Goal: Task Accomplishment & Management: Use online tool/utility

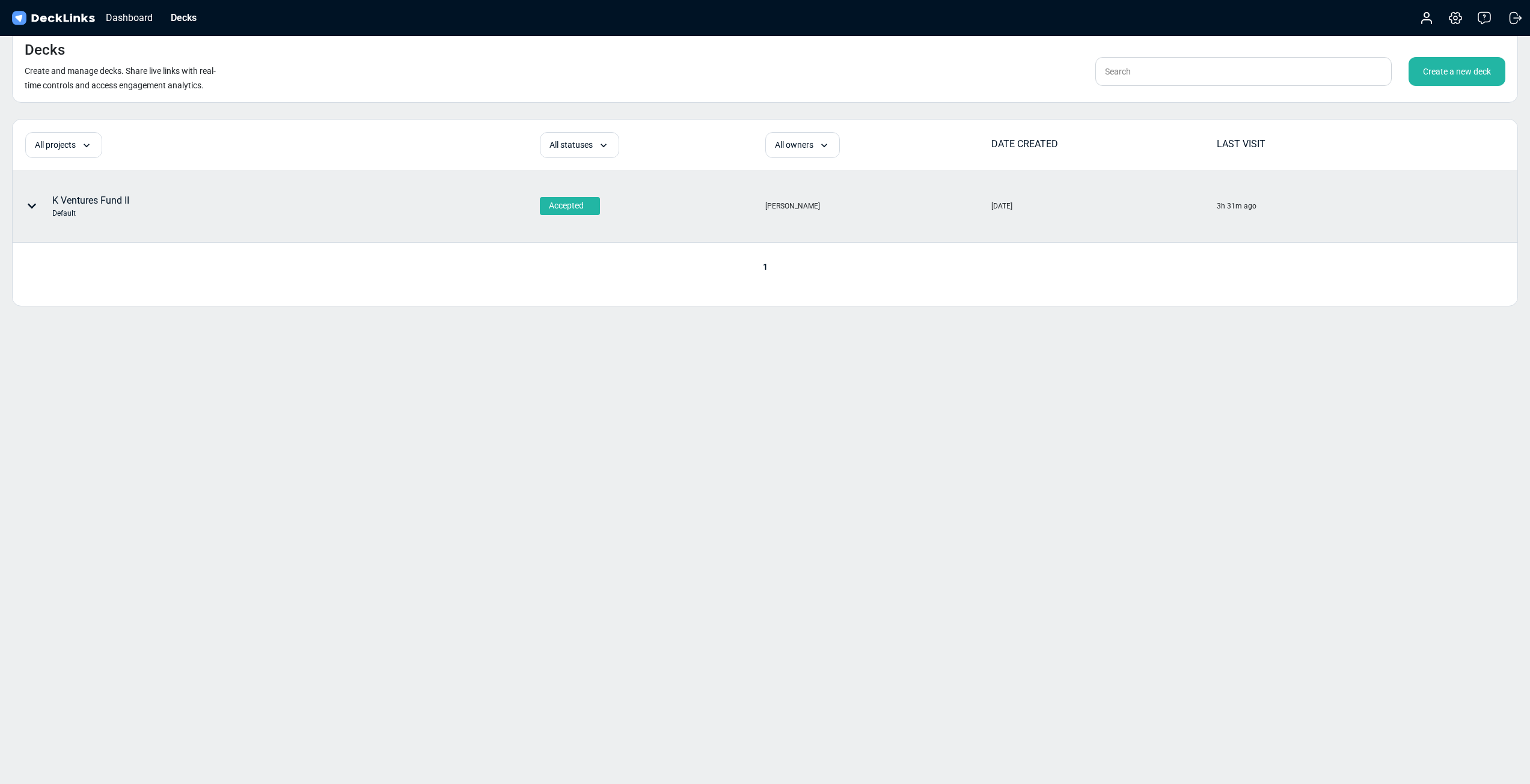
click at [326, 209] on div "K Ventures Fund II Default" at bounding box center [210, 206] width 394 height 36
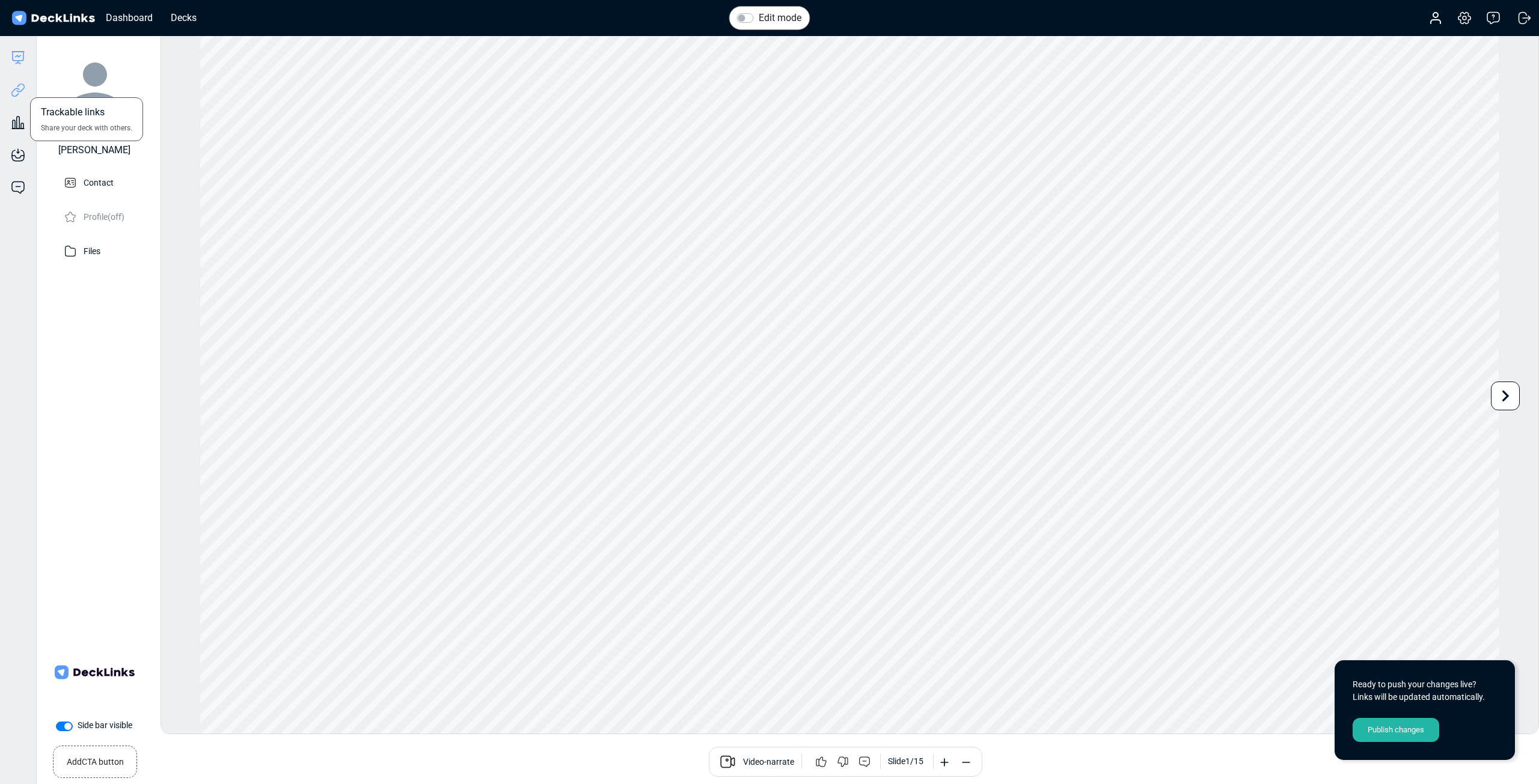
click at [19, 90] on icon at bounding box center [18, 89] width 14 height 14
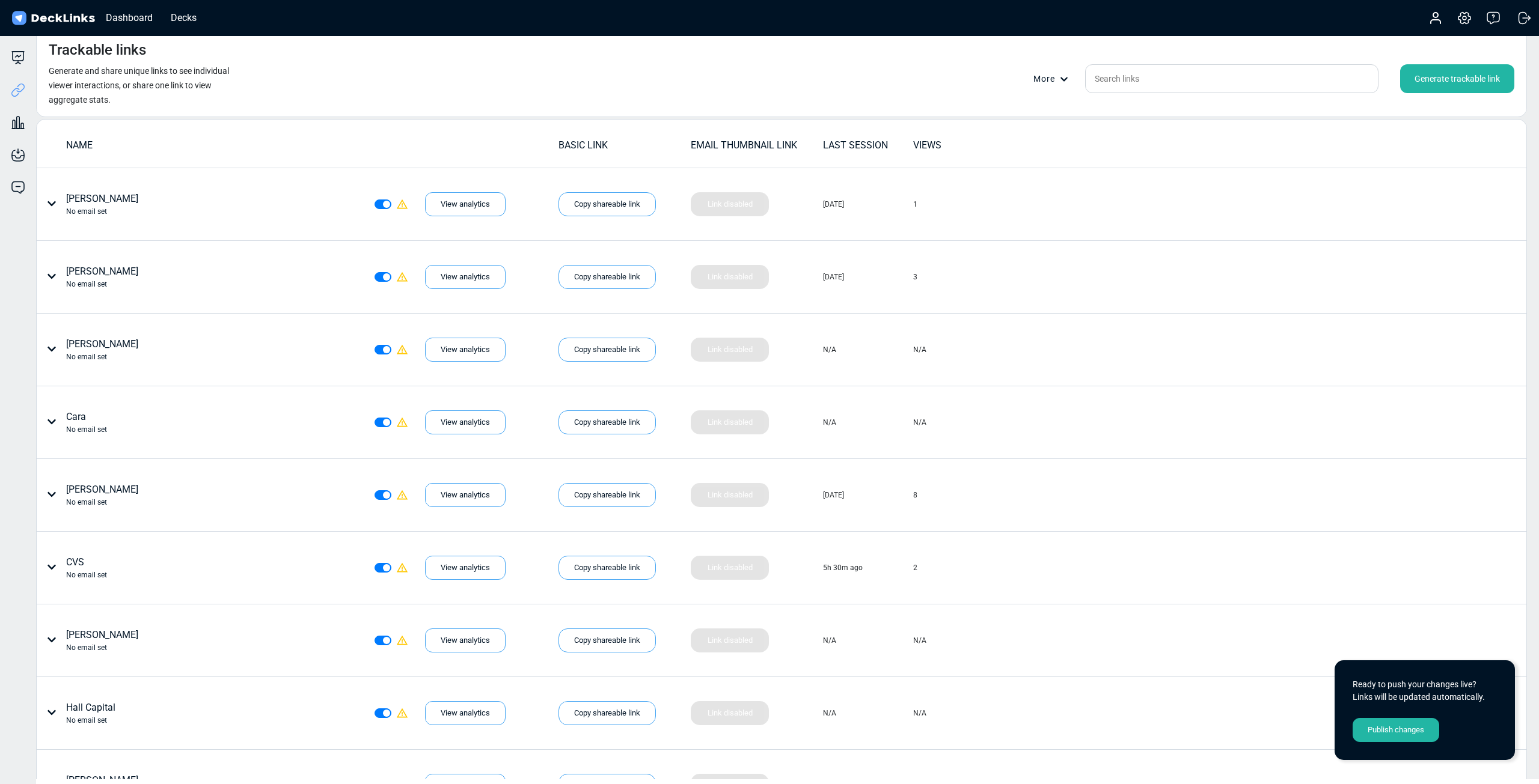
click at [1486, 89] on div "Generate trackable link" at bounding box center [1457, 79] width 114 height 29
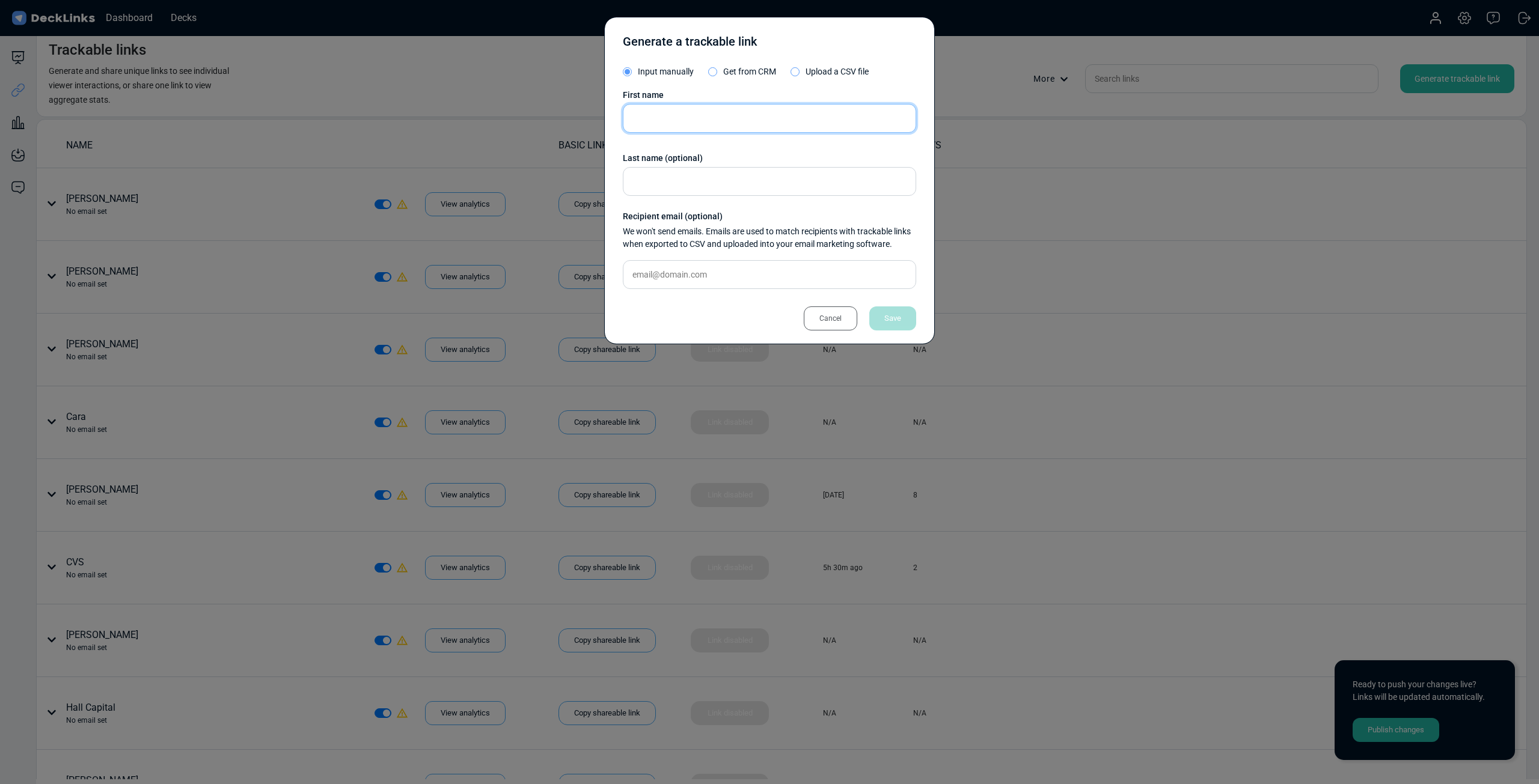
click at [701, 124] on input "text" at bounding box center [769, 118] width 293 height 29
type input "Stardust"
click at [899, 318] on div "Save" at bounding box center [893, 318] width 47 height 24
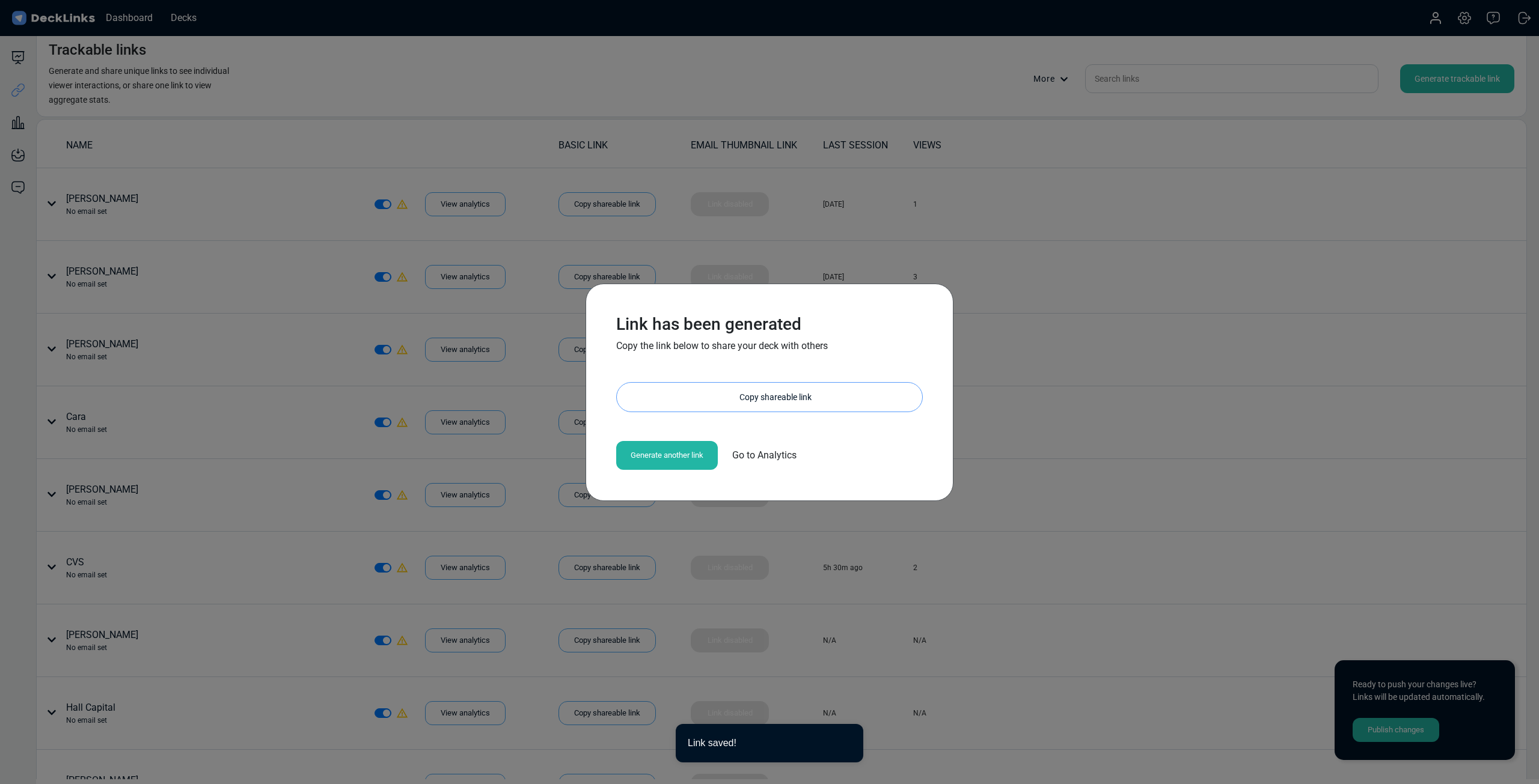
click at [734, 398] on div "Copy shareable link" at bounding box center [775, 397] width 293 height 29
click at [796, 395] on div "Copy shareable link" at bounding box center [775, 397] width 293 height 29
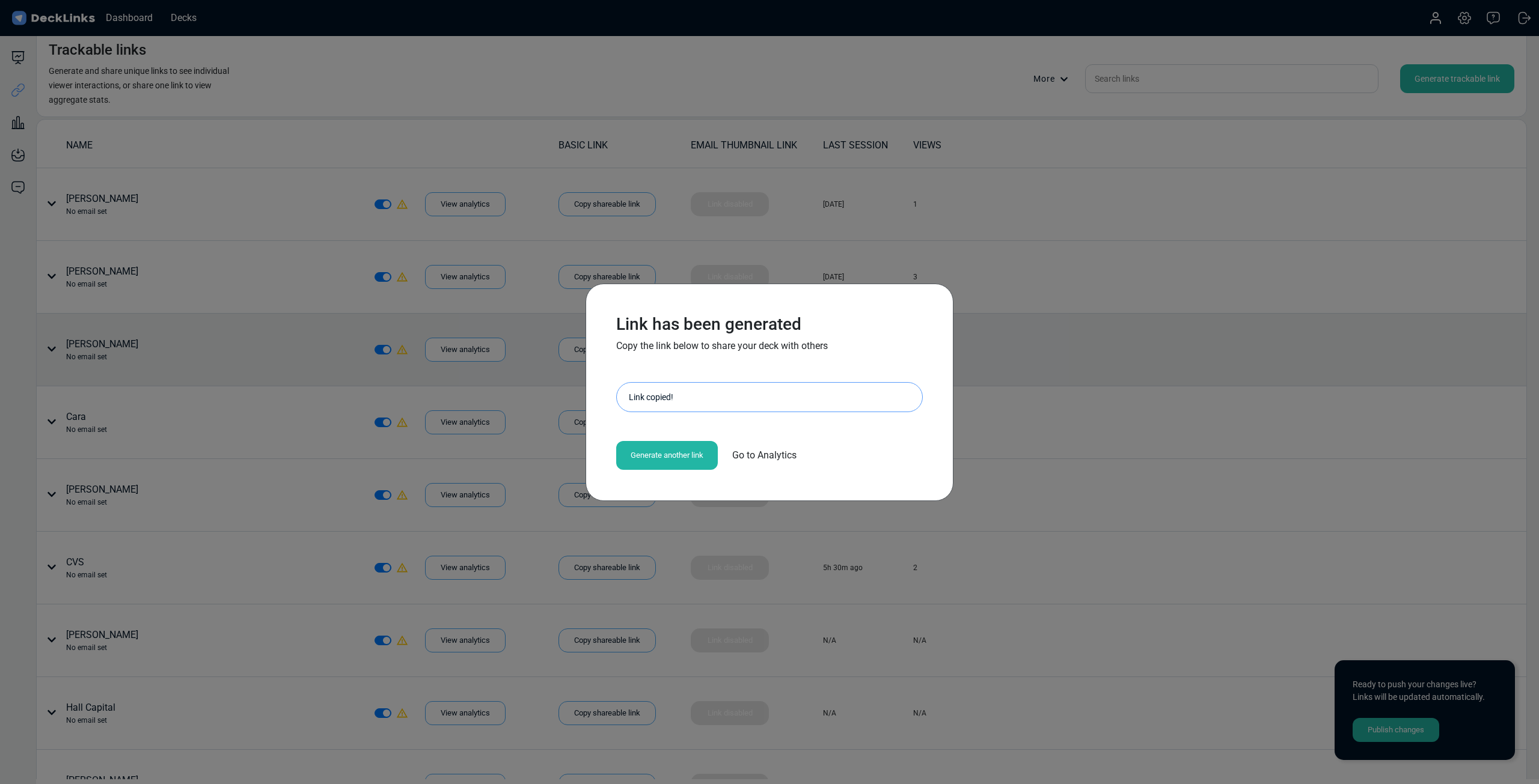
click at [1259, 382] on div "Link has been generated Copy the link below to share your deck with others [URL…" at bounding box center [769, 392] width 1539 height 784
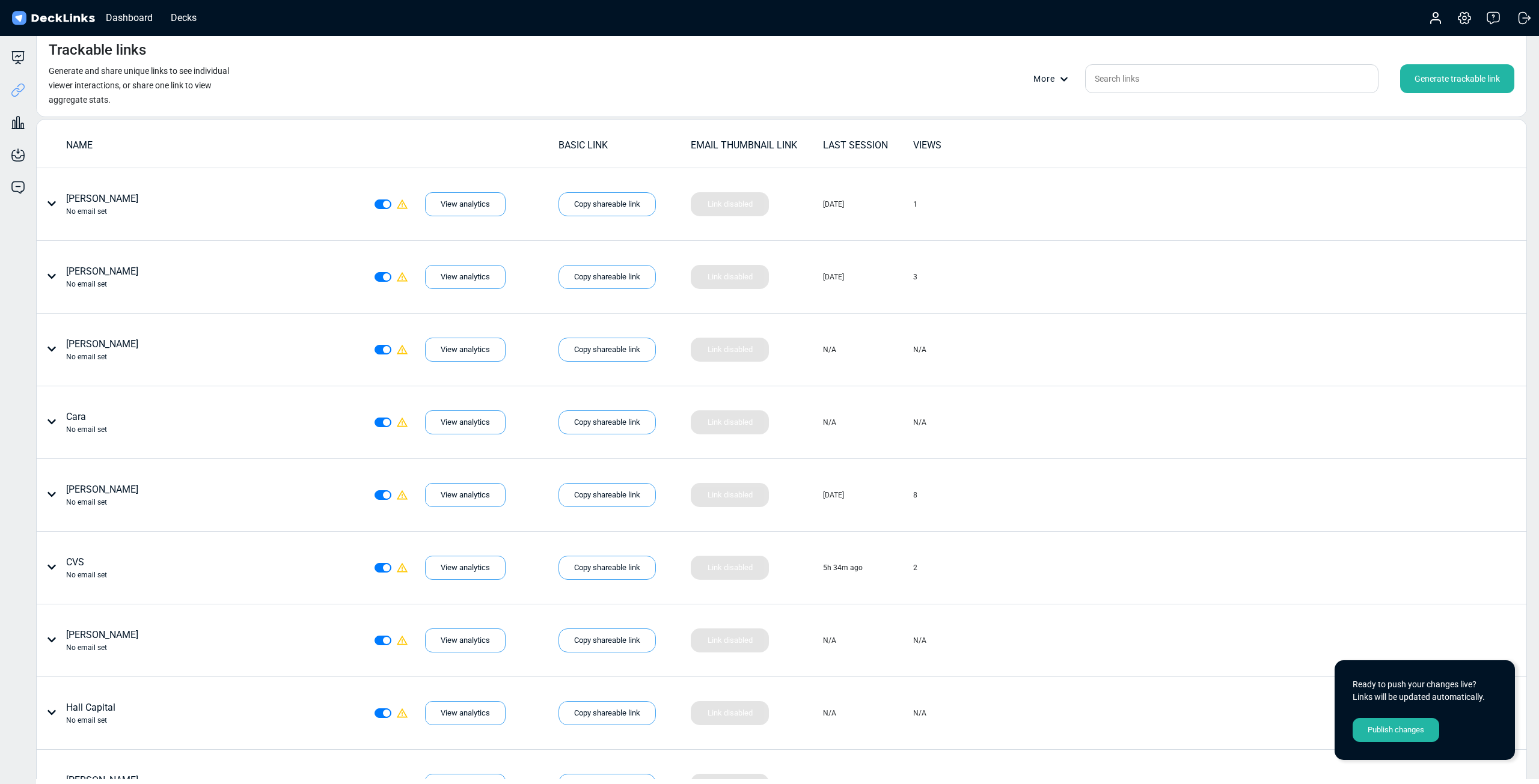
click at [1454, 71] on div "Generate trackable link" at bounding box center [1457, 79] width 114 height 29
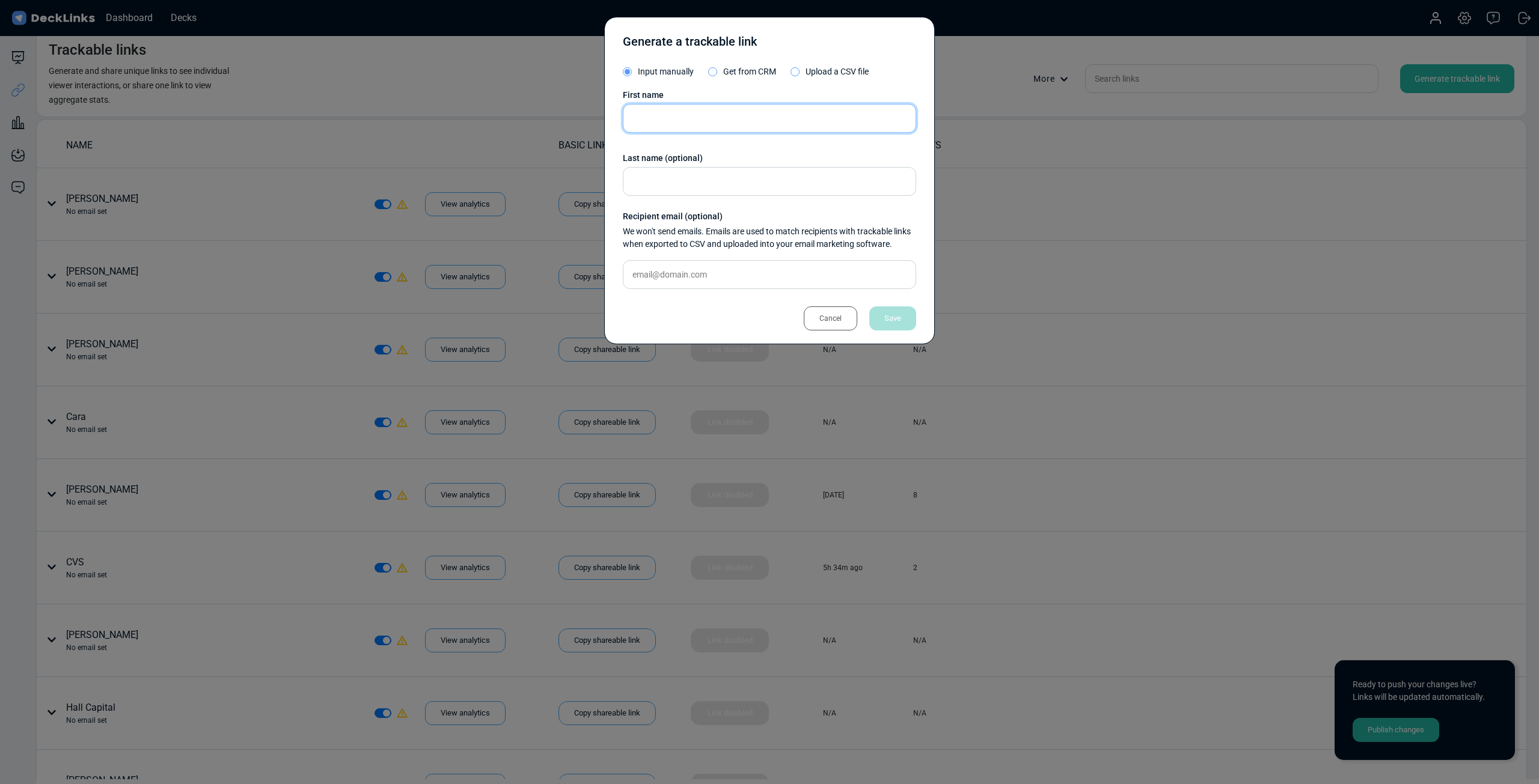
click at [723, 111] on input "text" at bounding box center [769, 118] width 293 height 29
type input "[PERSON_NAME]"
drag, startPoint x: 892, startPoint y: 331, endPoint x: 888, endPoint y: 323, distance: 8.9
click at [892, 330] on div "Generate a trackable link Input manually Get from CRM Upload a CSV file First n…" at bounding box center [769, 181] width 331 height 328
click at [887, 318] on div "Save" at bounding box center [893, 318] width 47 height 24
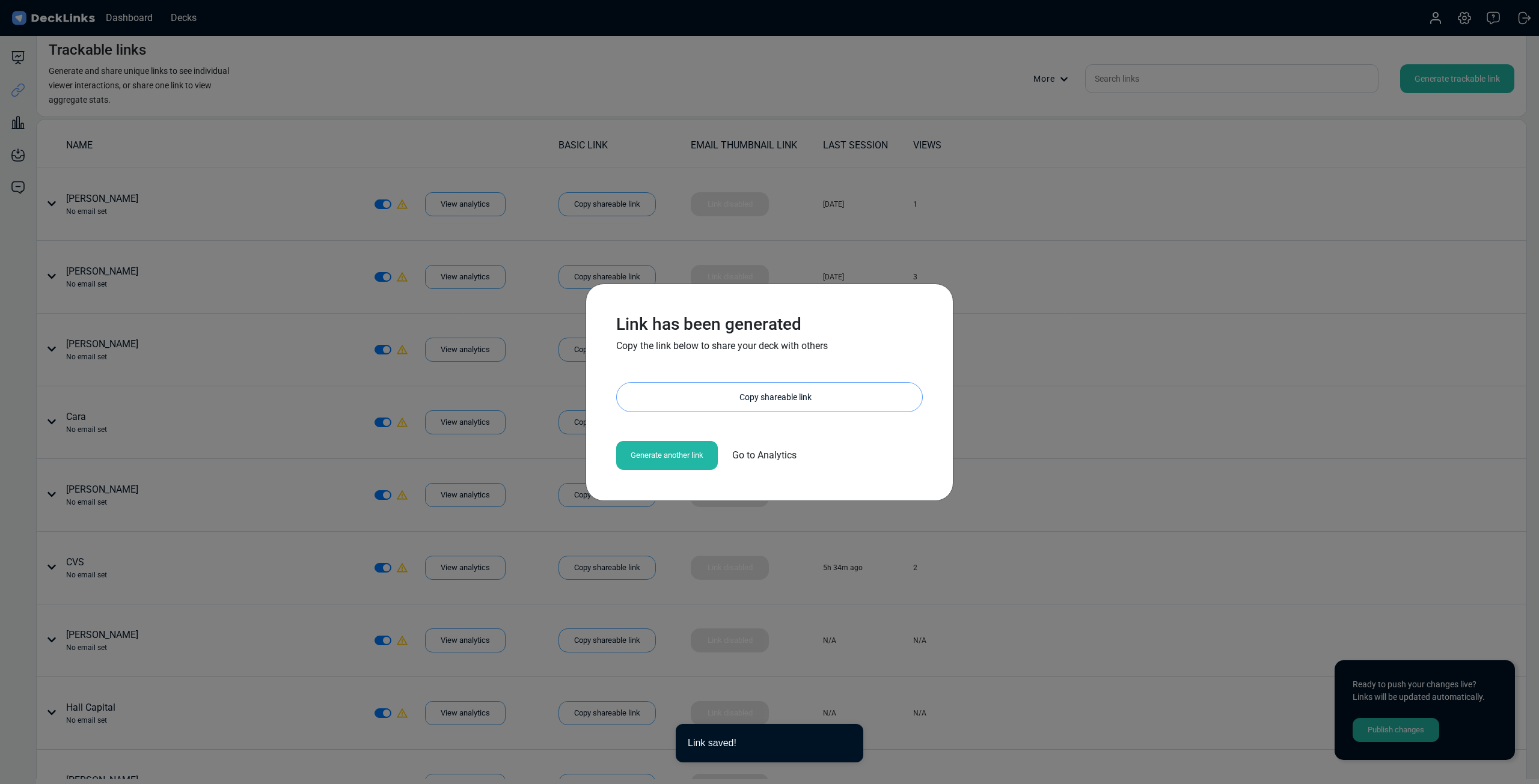
click at [792, 382] on div "Link has been generated Copy the link below to share your deck with others [URL…" at bounding box center [769, 393] width 331 height 180
drag, startPoint x: 784, startPoint y: 394, endPoint x: 521, endPoint y: 243, distance: 303.3
click at [0, 0] on div "Copy shareable link" at bounding box center [0, 0] width 0 height 0
